Goal: Task Accomplishment & Management: Manage account settings

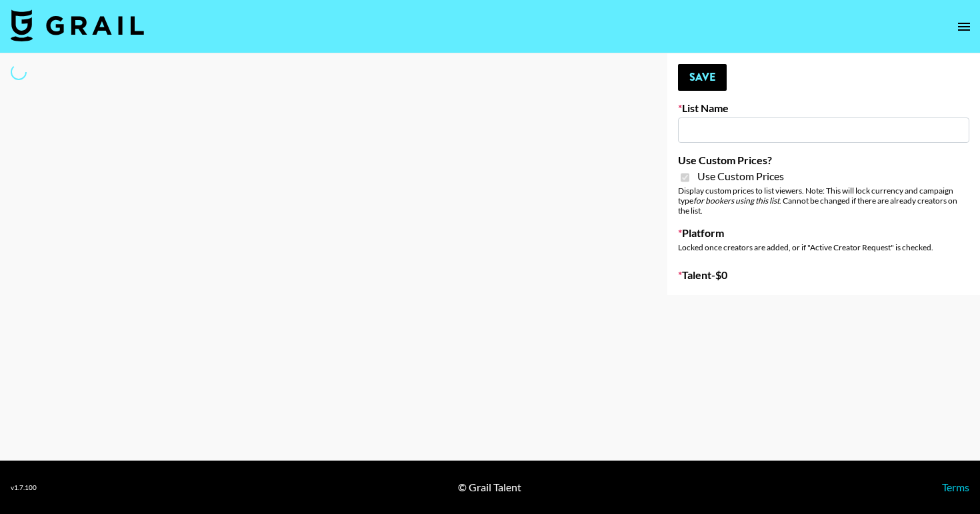
type input "House of Fab ([DATE])"
checkbox input "true"
select select "Brand"
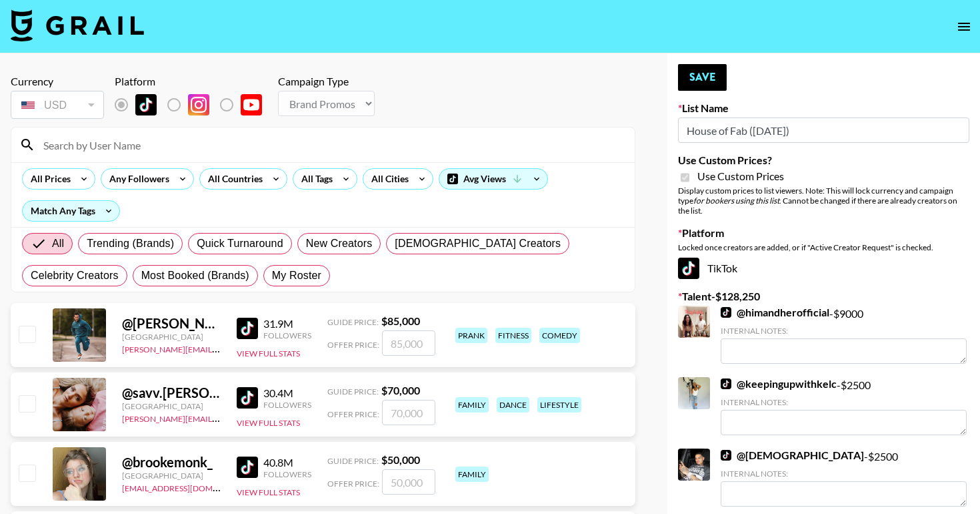
click at [249, 147] on input at bounding box center [331, 144] width 592 height 21
click at [257, 202] on div "All Prices Any Followers All Countries All Tags All Cities Avg Views Match Any …" at bounding box center [323, 194] width 624 height 65
click at [101, 213] on icon at bounding box center [108, 211] width 21 height 20
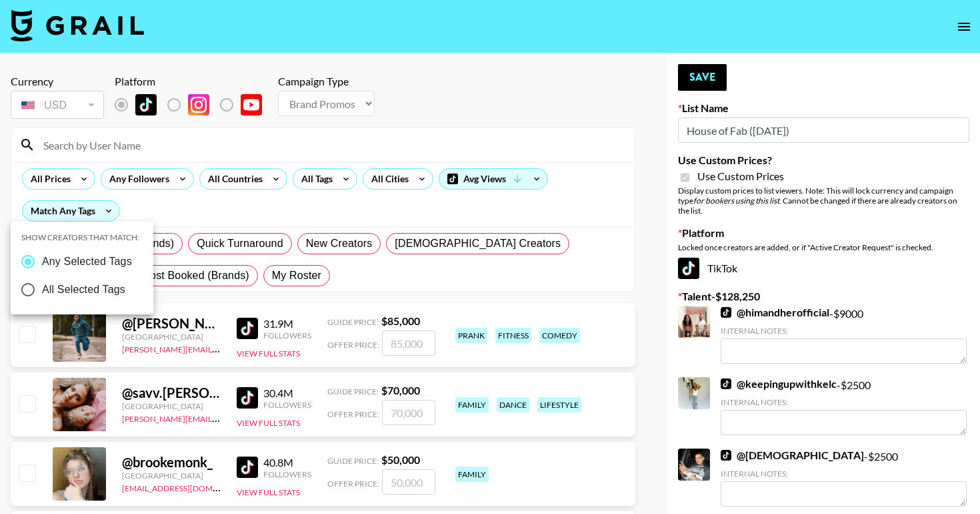
click at [201, 265] on div at bounding box center [490, 257] width 980 height 514
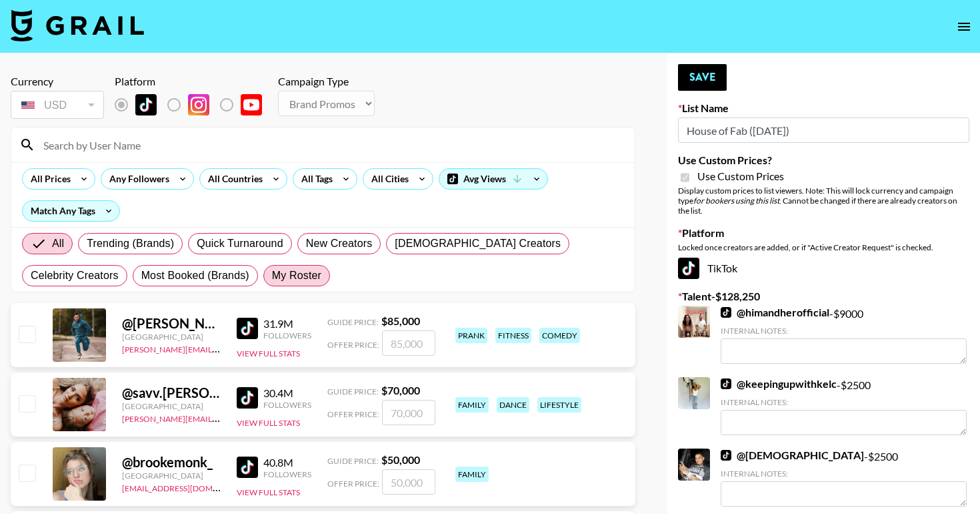
click at [272, 278] on span "My Roster" at bounding box center [296, 275] width 49 height 16
click at [272, 275] on input "My Roster" at bounding box center [272, 275] width 0 height 0
radio input "true"
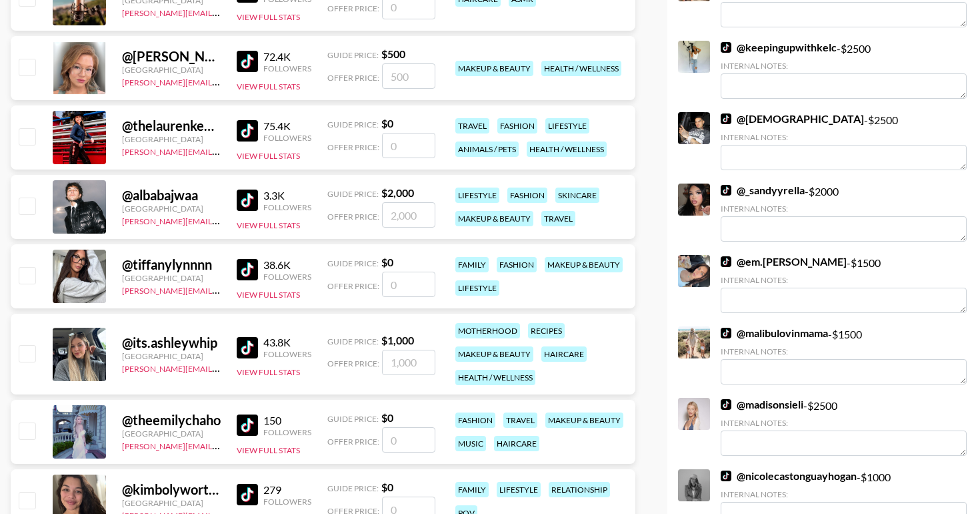
scroll to position [535, 0]
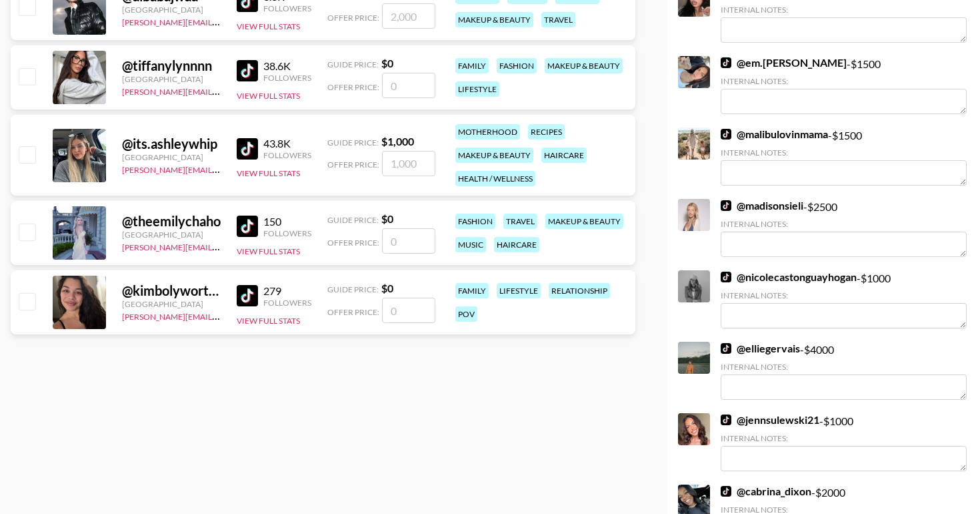
click at [29, 291] on div at bounding box center [26, 302] width 21 height 23
click at [27, 300] on input "checkbox" at bounding box center [27, 301] width 16 height 16
click at [27, 297] on input "checkbox" at bounding box center [27, 301] width 16 height 16
click at [391, 312] on input "number" at bounding box center [408, 309] width 53 height 25
checkbox input "true"
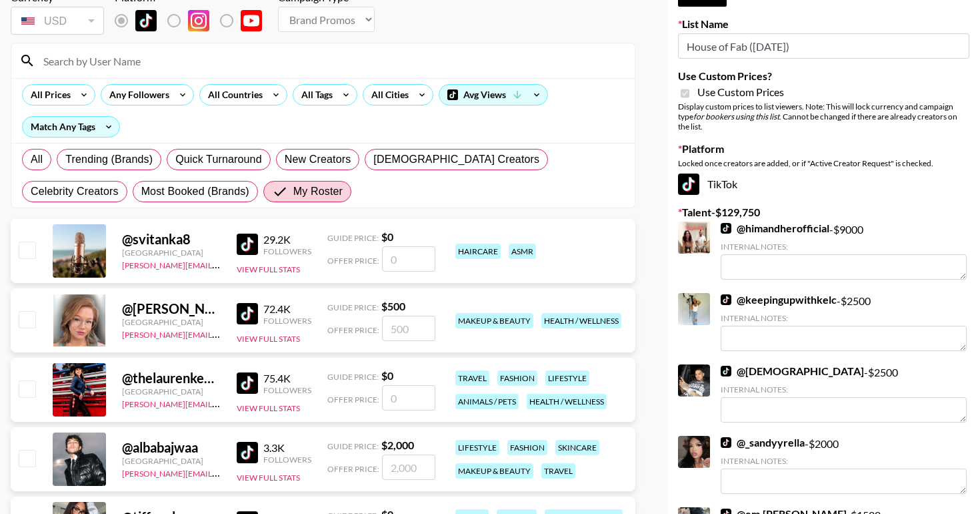
scroll to position [0, 0]
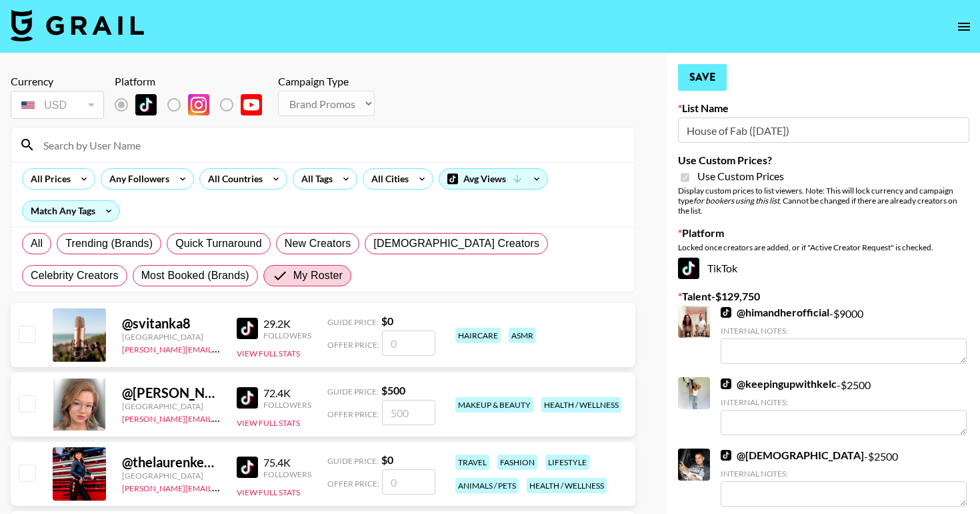
type input "1500"
click at [704, 77] on button "Save" at bounding box center [702, 77] width 49 height 27
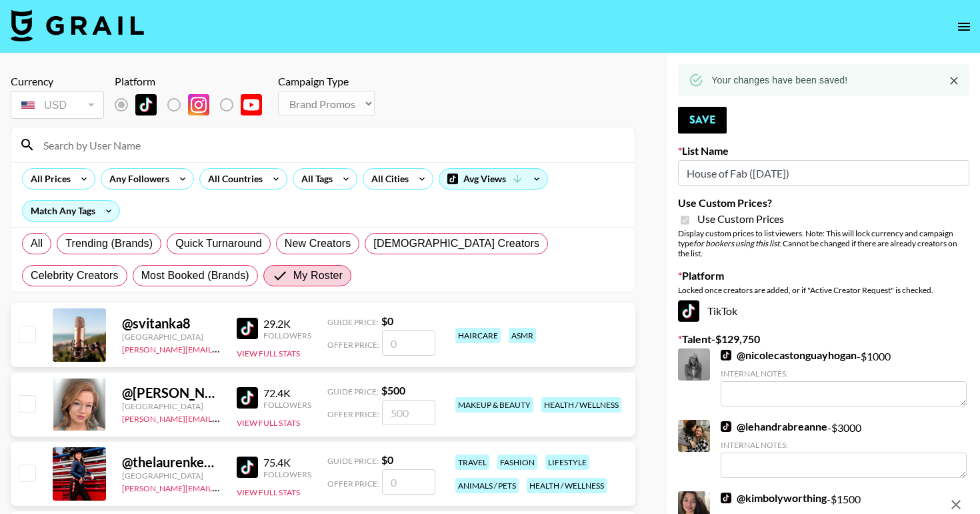
click at [282, 139] on input at bounding box center [331, 144] width 592 height 21
type input "ф"
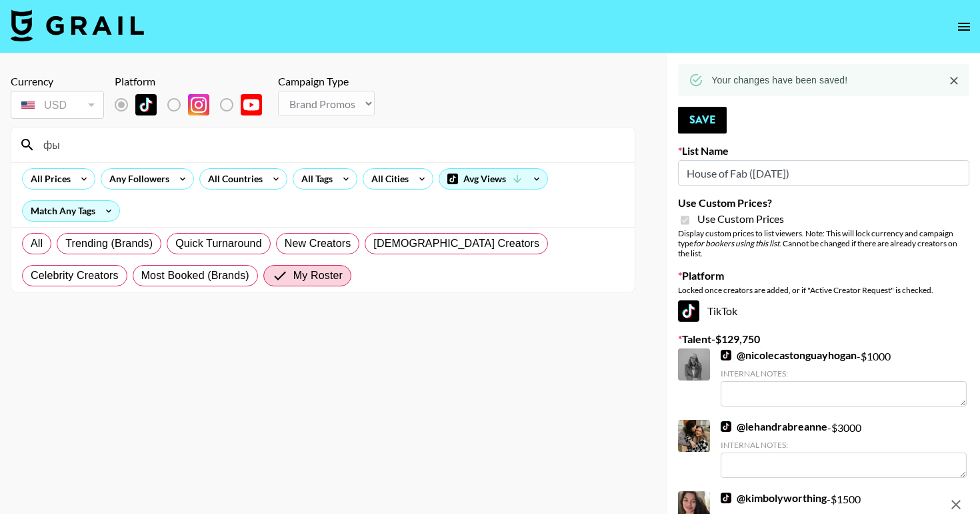
type input "ф"
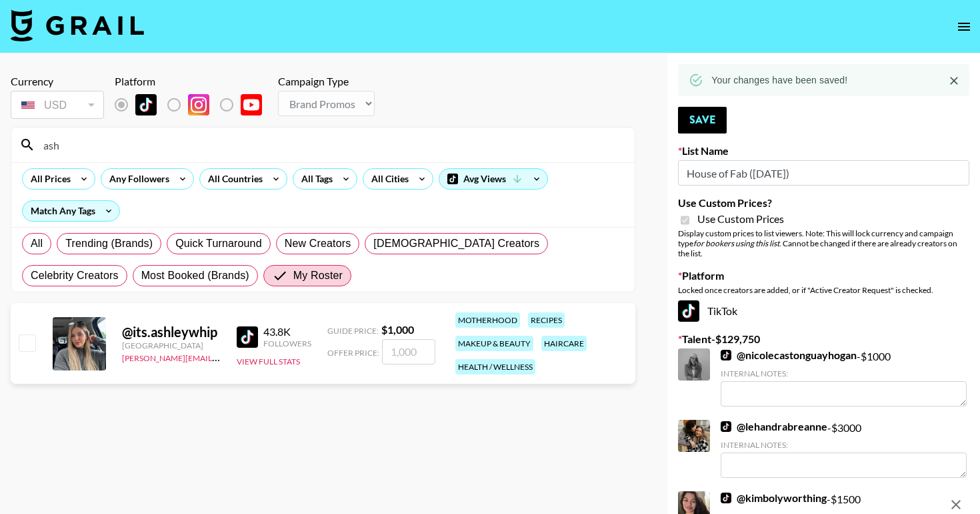
type input "ash"
click at [23, 342] on input "checkbox" at bounding box center [27, 342] width 16 height 16
checkbox input "true"
type input "1000"
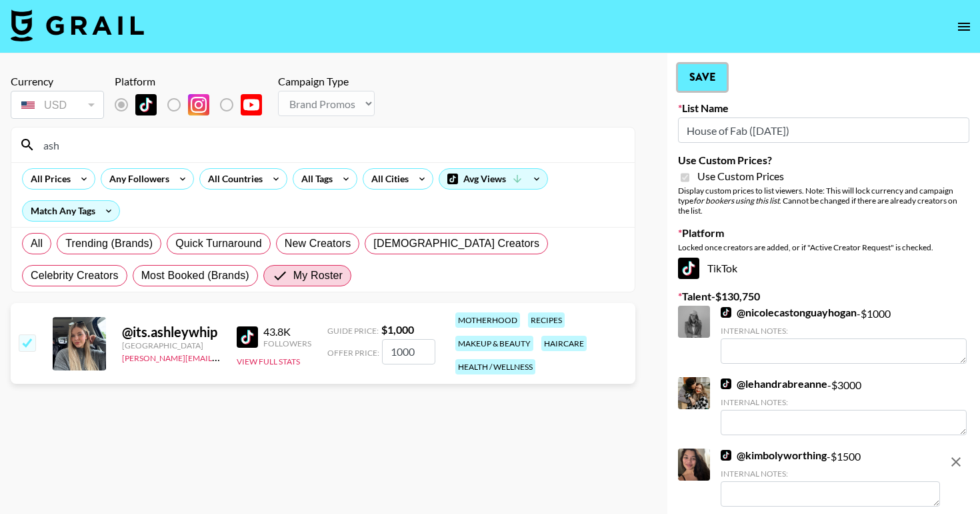
click at [704, 74] on button "Save" at bounding box center [702, 77] width 49 height 27
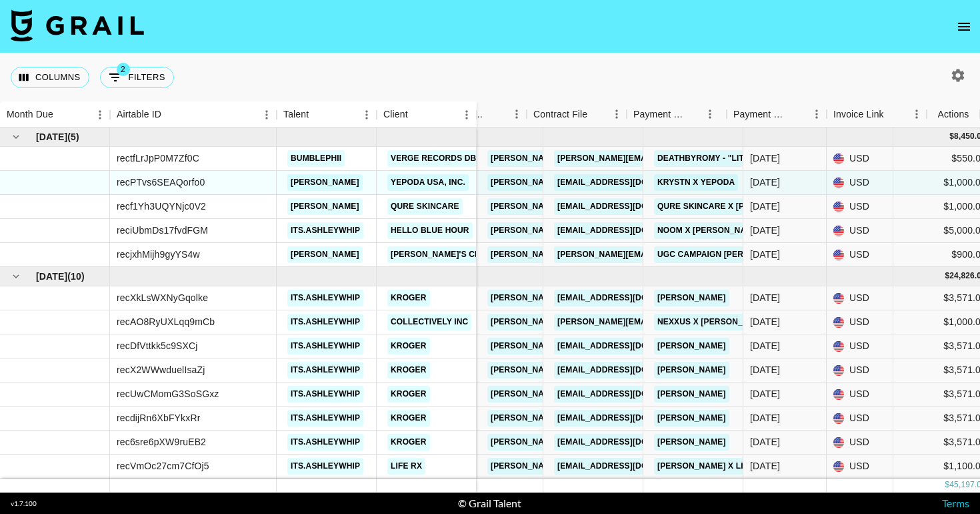
scroll to position [0, 1234]
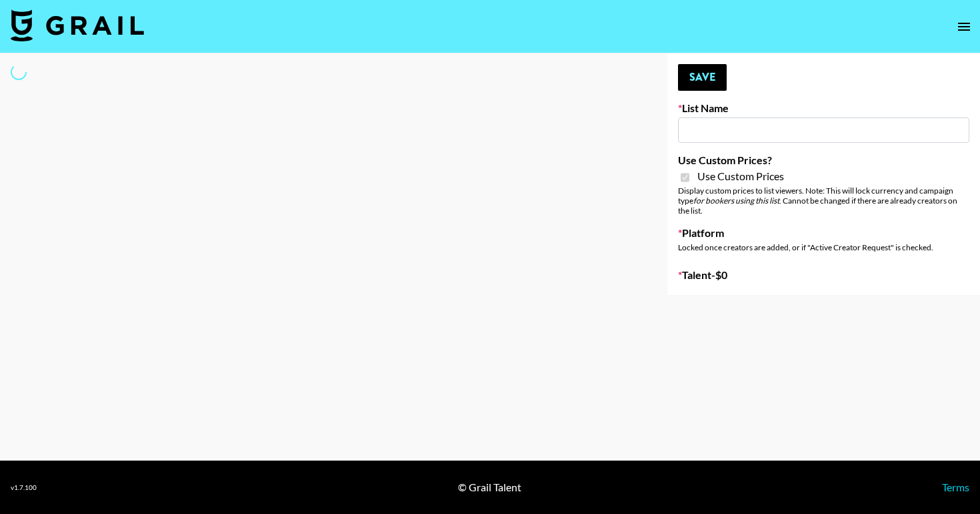
type input "Super Power ([DATE])"
checkbox input "true"
select select "Brand"
